Goal: Information Seeking & Learning: Find specific fact

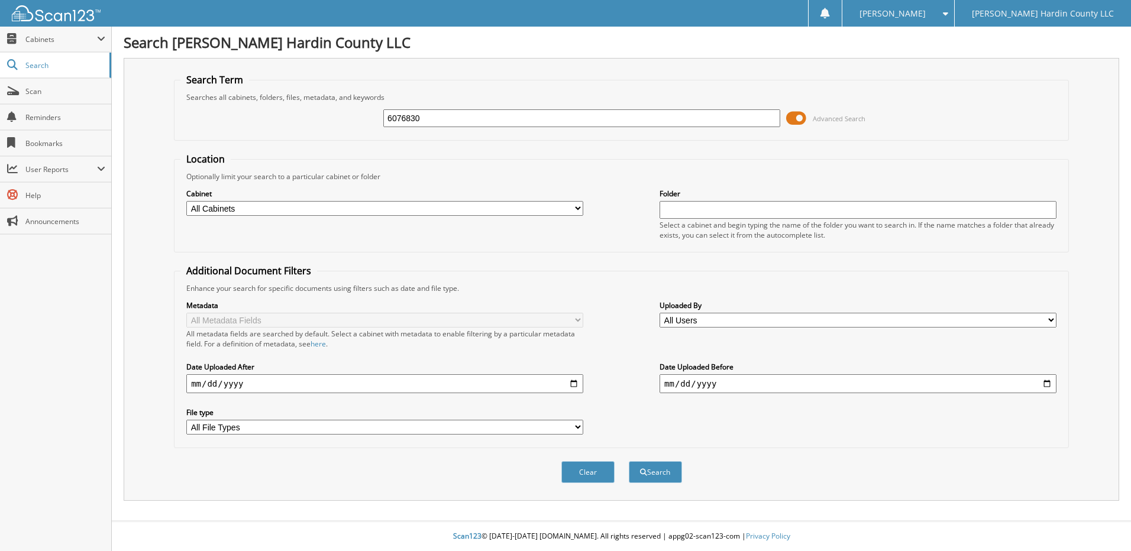
type input "6076830"
click at [629, 462] on button "Search" at bounding box center [655, 473] width 53 height 22
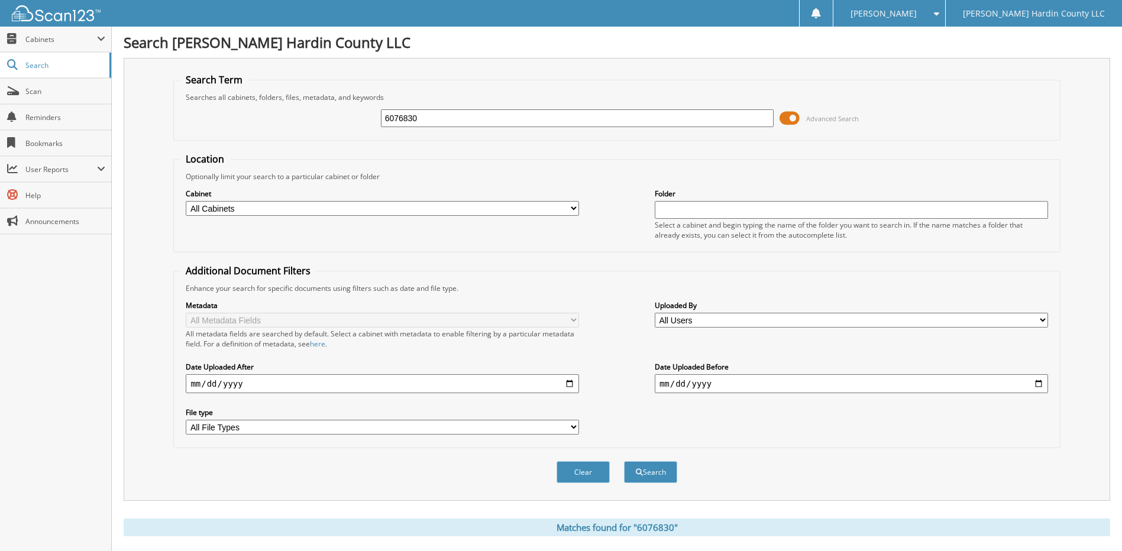
click at [789, 120] on span at bounding box center [790, 118] width 20 height 18
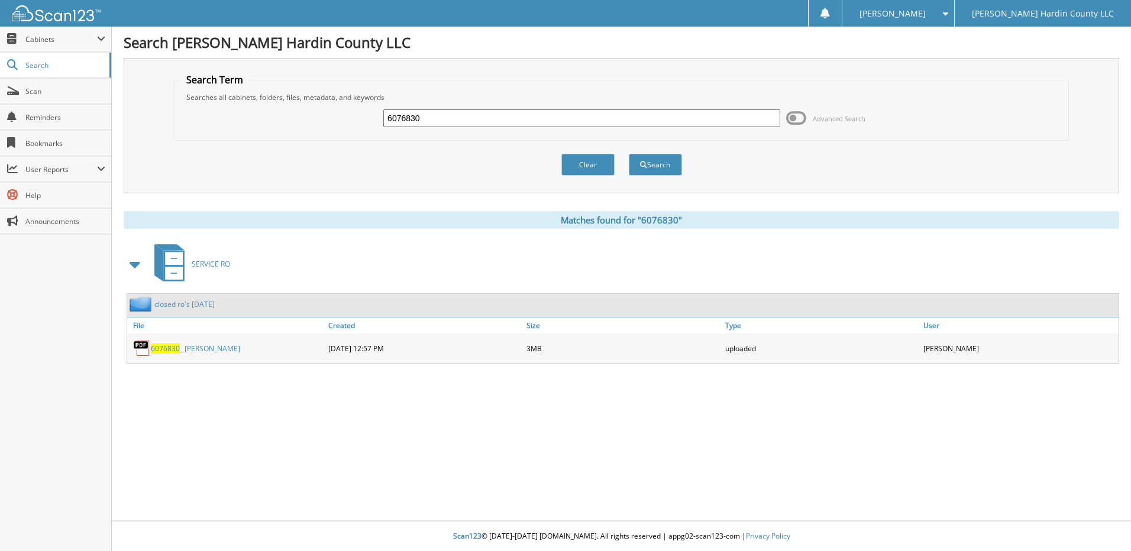
click at [751, 122] on input "6076830" at bounding box center [581, 118] width 397 height 18
type input "6077643"
click at [629, 154] on button "Search" at bounding box center [655, 165] width 53 height 22
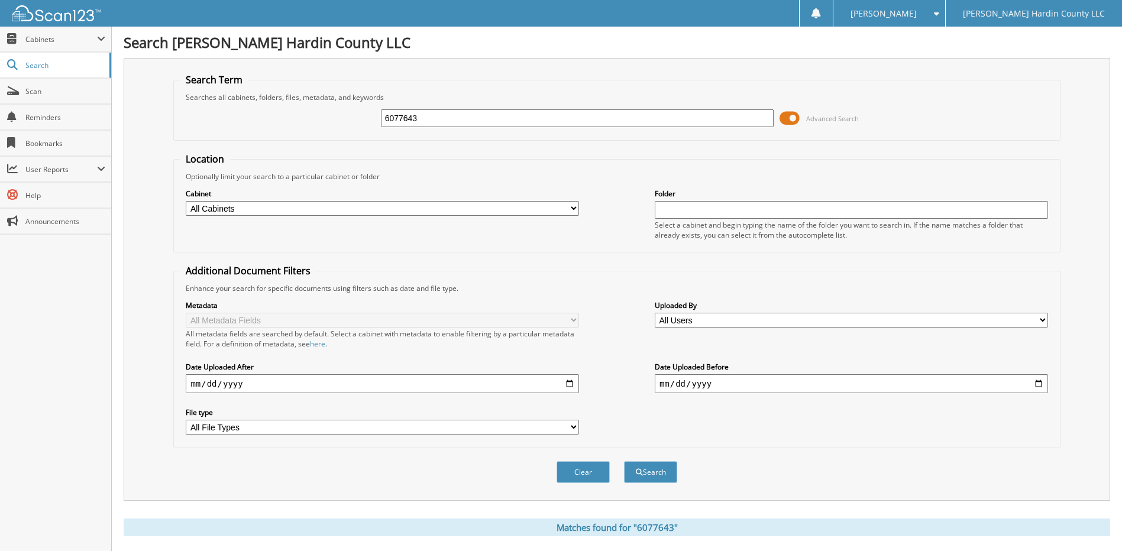
click at [785, 117] on span at bounding box center [790, 118] width 20 height 18
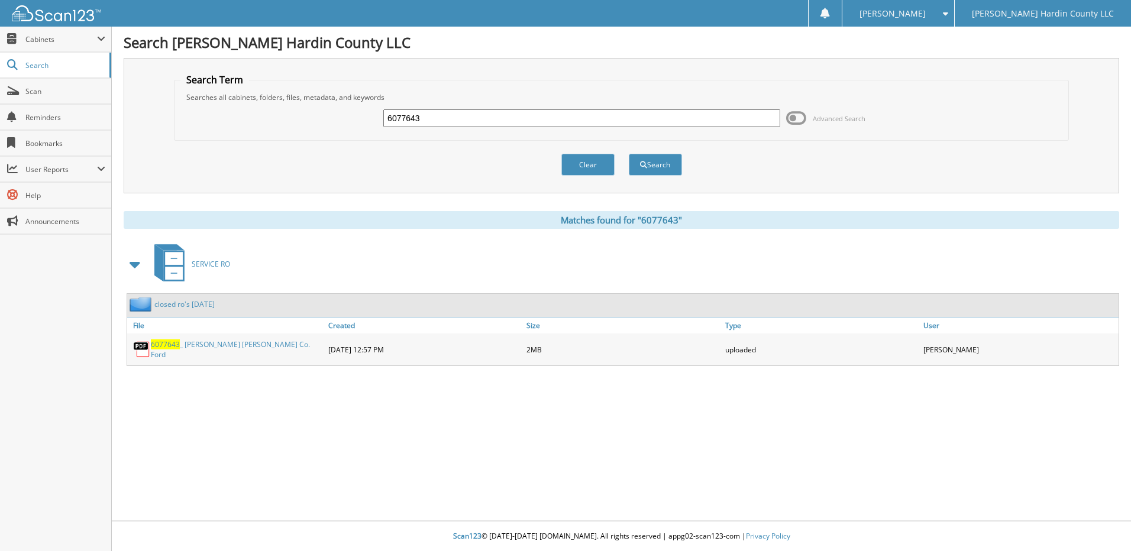
click at [764, 112] on input "6077643" at bounding box center [581, 118] width 397 height 18
type input "6077649"
click at [629, 154] on button "Search" at bounding box center [655, 165] width 53 height 22
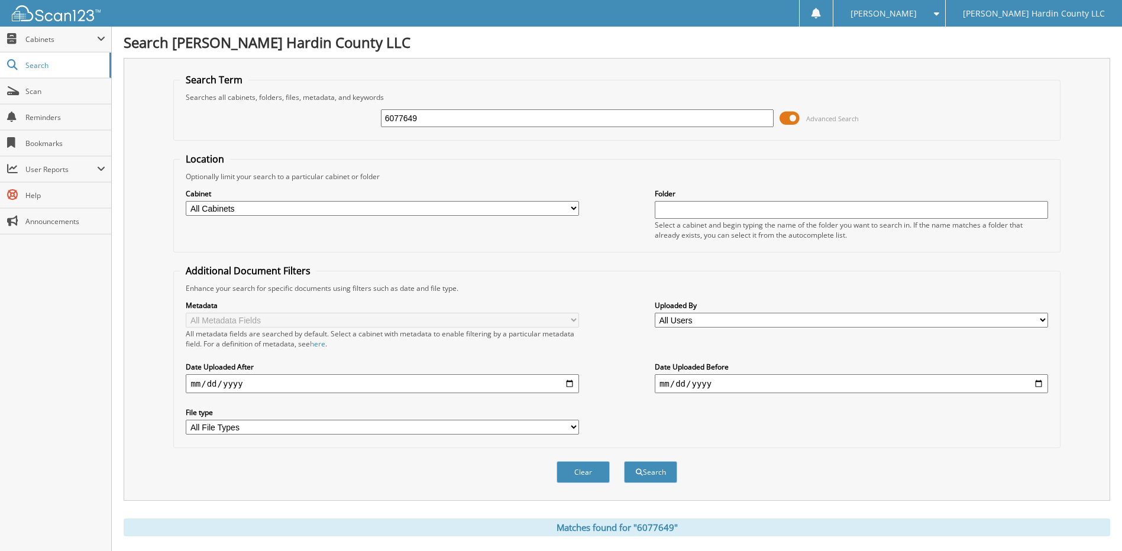
click at [789, 114] on span at bounding box center [790, 118] width 20 height 18
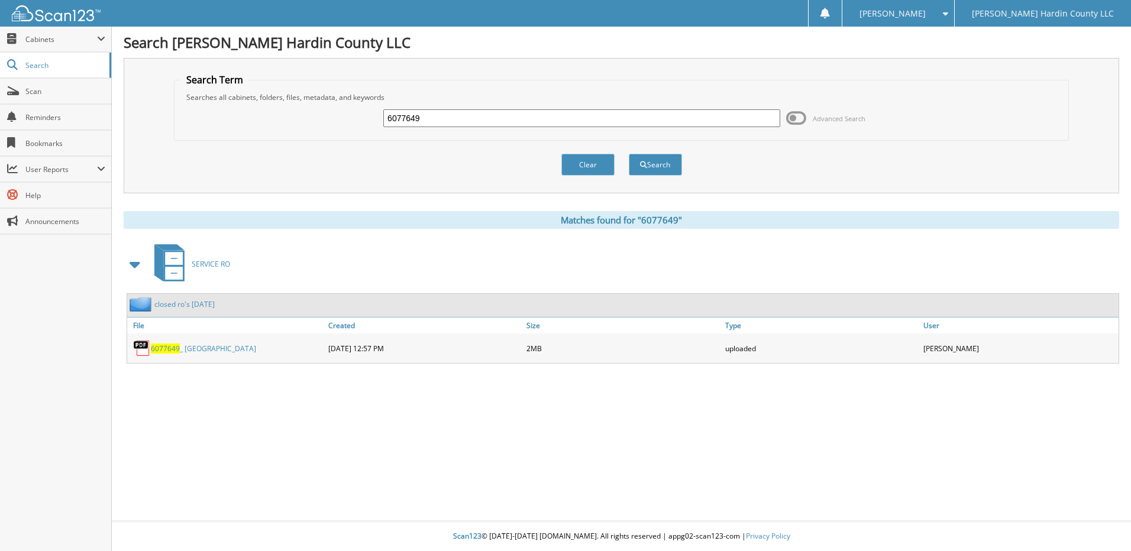
click at [761, 118] on input "6077649" at bounding box center [581, 118] width 397 height 18
type input "6077411"
click at [629, 154] on button "Search" at bounding box center [655, 165] width 53 height 22
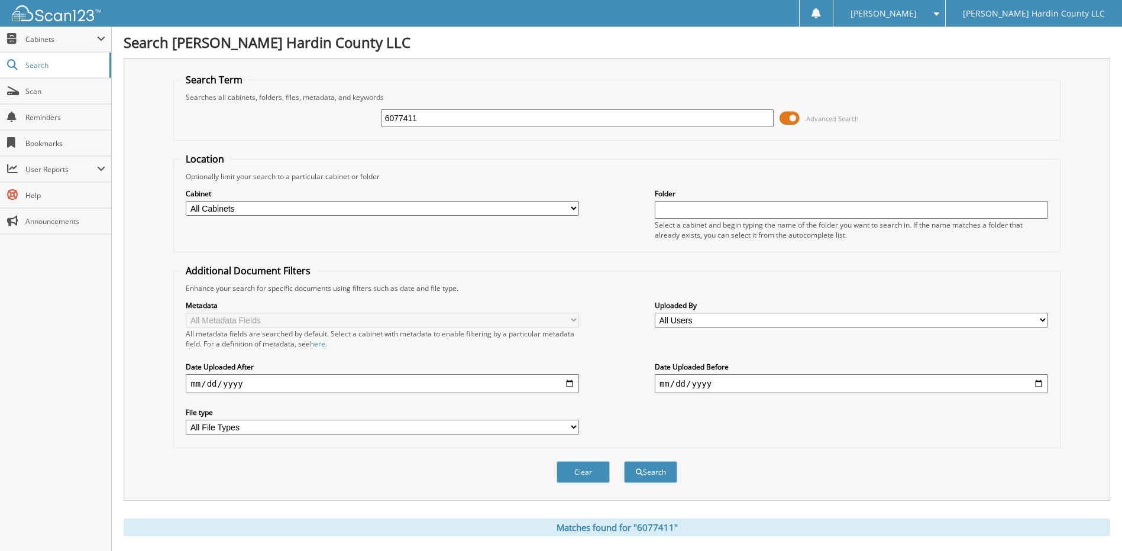
click at [789, 118] on span at bounding box center [790, 118] width 20 height 18
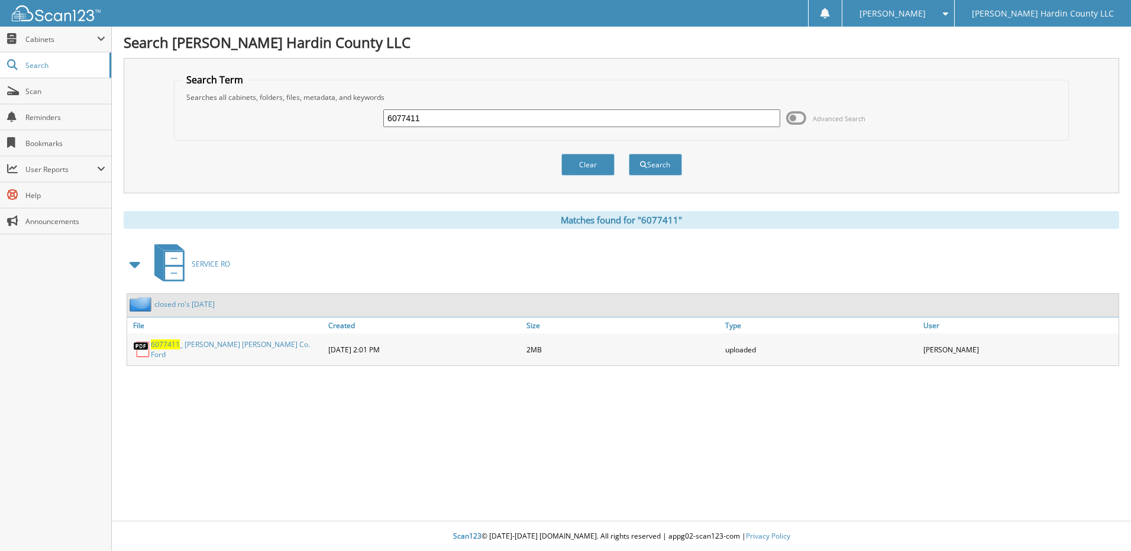
click at [599, 122] on input "6077411" at bounding box center [581, 118] width 397 height 18
type input "6077709"
click at [629, 154] on button "Search" at bounding box center [655, 165] width 53 height 22
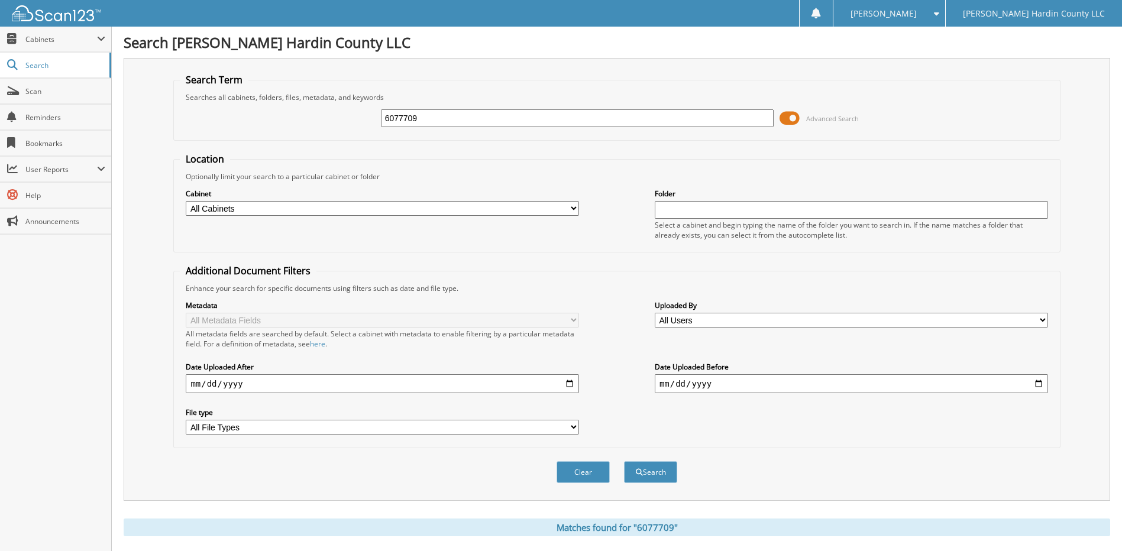
click at [793, 112] on span at bounding box center [790, 118] width 20 height 18
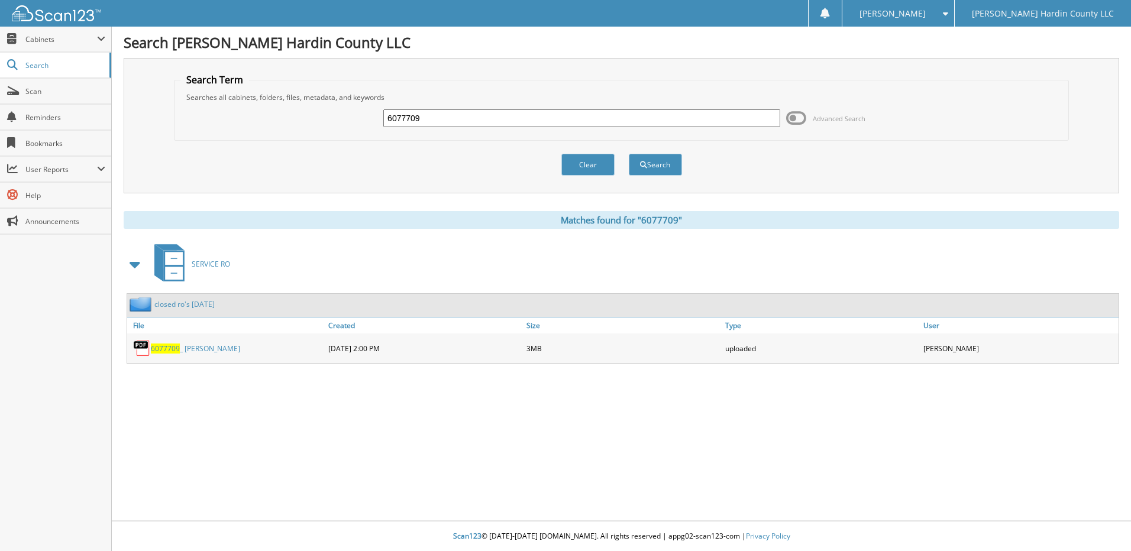
click at [618, 117] on input "6077709" at bounding box center [581, 118] width 397 height 18
type input "6077575"
click at [629, 154] on button "Search" at bounding box center [655, 165] width 53 height 22
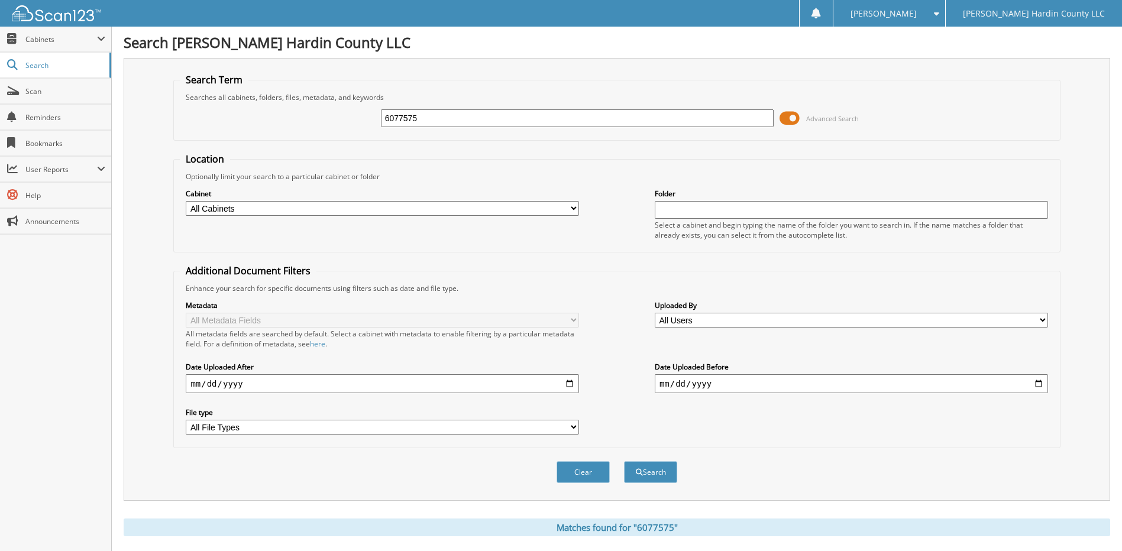
click at [792, 112] on span at bounding box center [790, 118] width 20 height 18
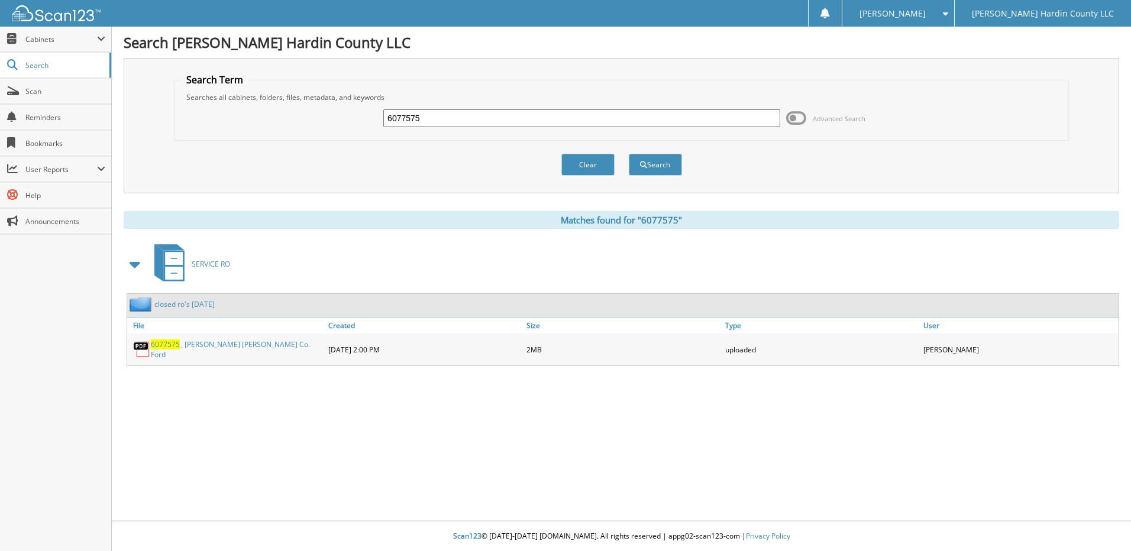
click at [690, 114] on input "6077575" at bounding box center [581, 118] width 397 height 18
type input "6077692"
click at [629, 154] on button "Search" at bounding box center [655, 165] width 53 height 22
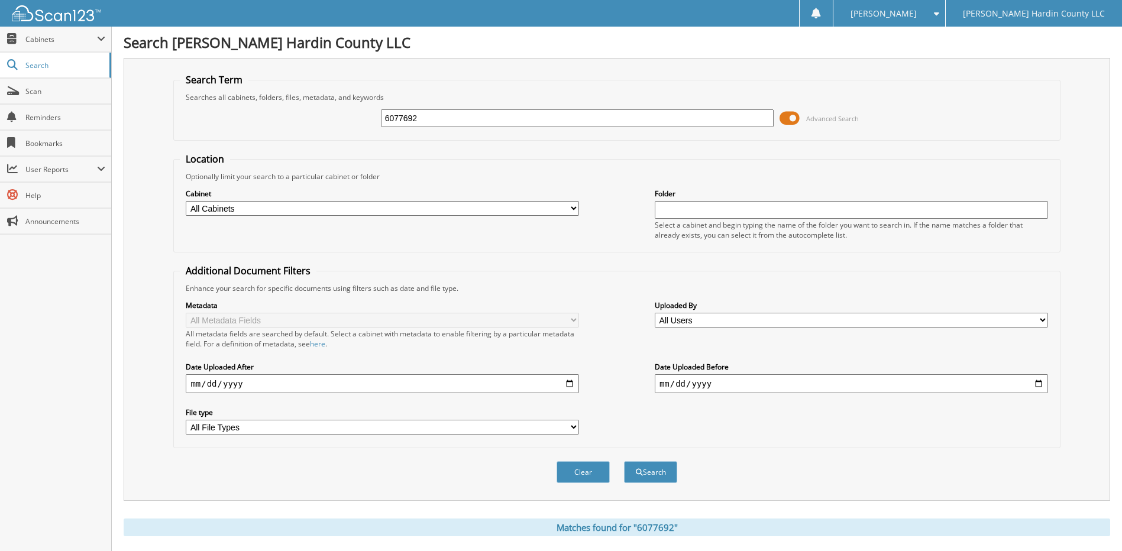
click at [786, 113] on span at bounding box center [790, 118] width 20 height 18
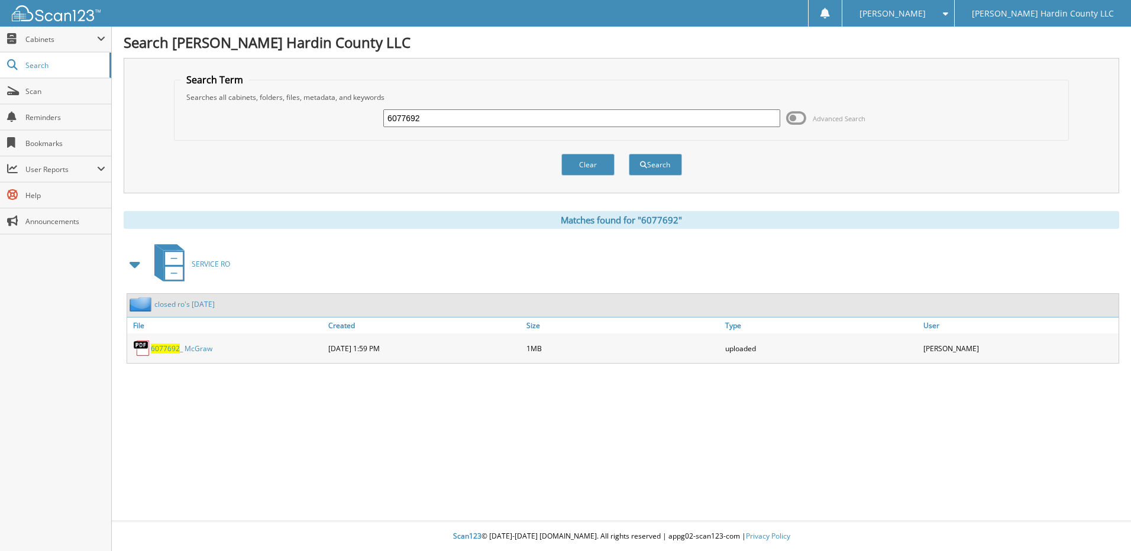
click at [734, 117] on input "6077692" at bounding box center [581, 118] width 397 height 18
type input "6077674"
click at [629, 154] on button "Search" at bounding box center [655, 165] width 53 height 22
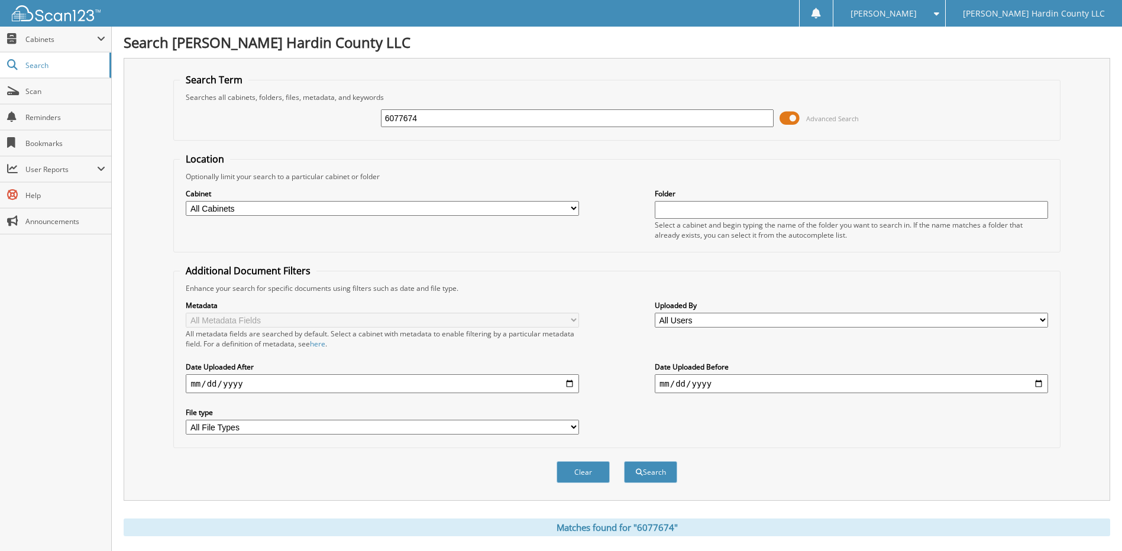
click at [785, 115] on span at bounding box center [790, 118] width 20 height 18
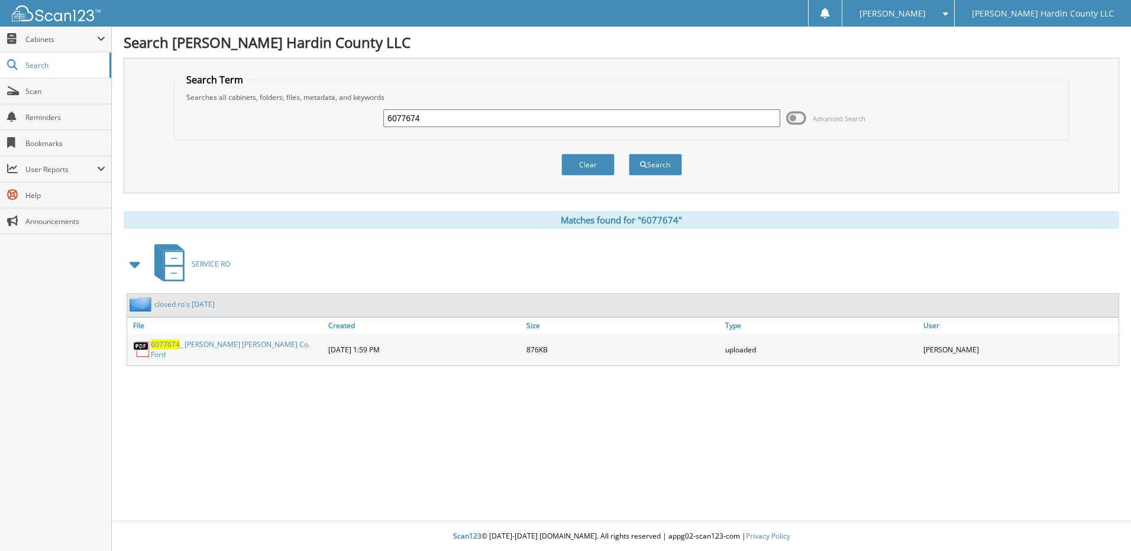
click at [755, 114] on input "6077674" at bounding box center [581, 118] width 397 height 18
type input "6077716"
click at [629, 154] on button "Search" at bounding box center [655, 165] width 53 height 22
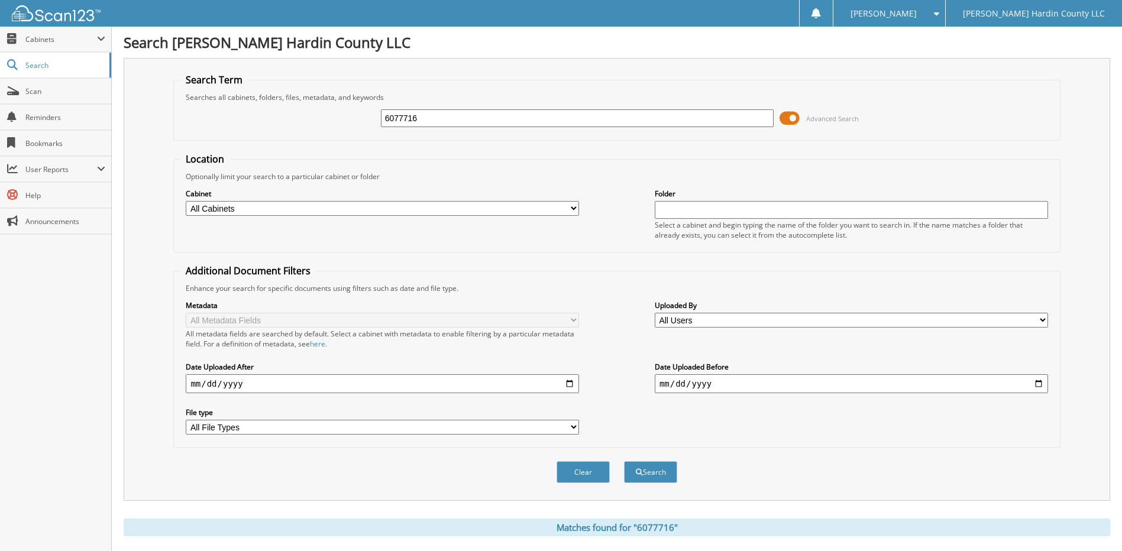
click at [784, 115] on span at bounding box center [790, 118] width 20 height 18
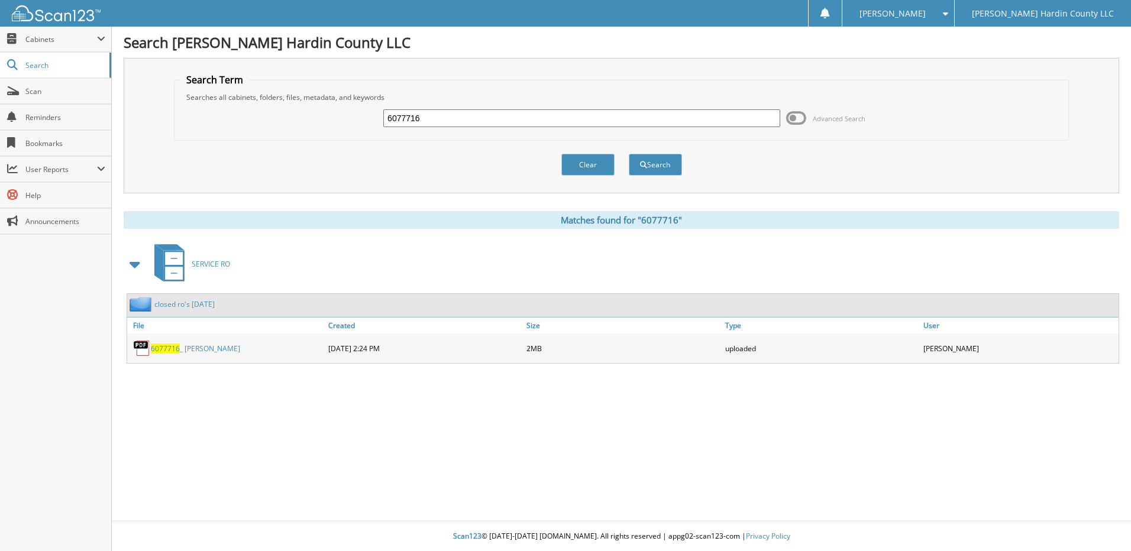
click at [514, 115] on input "6077716" at bounding box center [581, 118] width 397 height 18
type input "6077713"
click at [629, 154] on button "Search" at bounding box center [655, 165] width 53 height 22
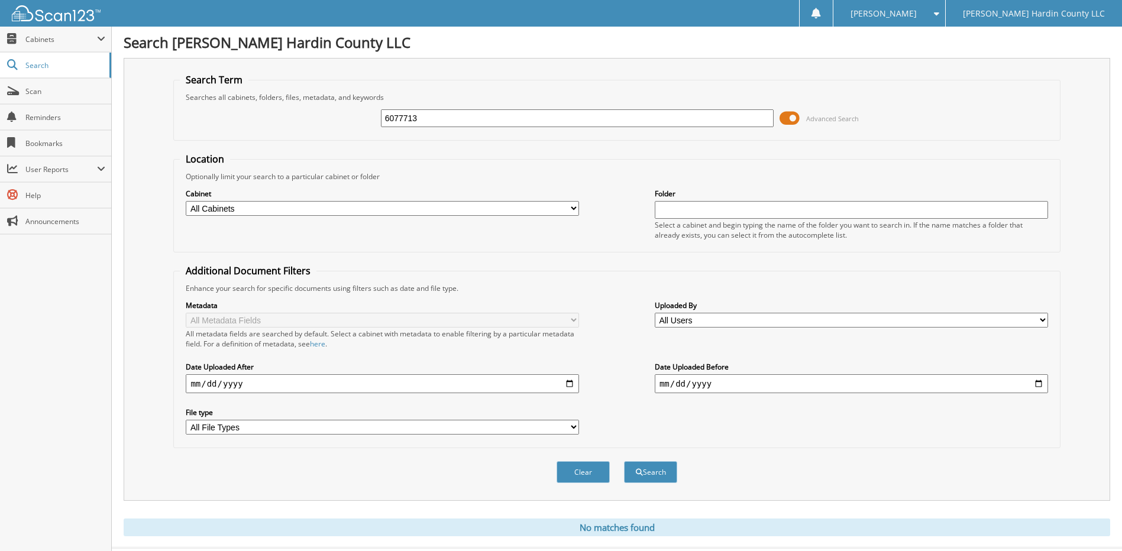
click at [792, 118] on span at bounding box center [790, 118] width 20 height 18
